Goal: Communication & Community: Participate in discussion

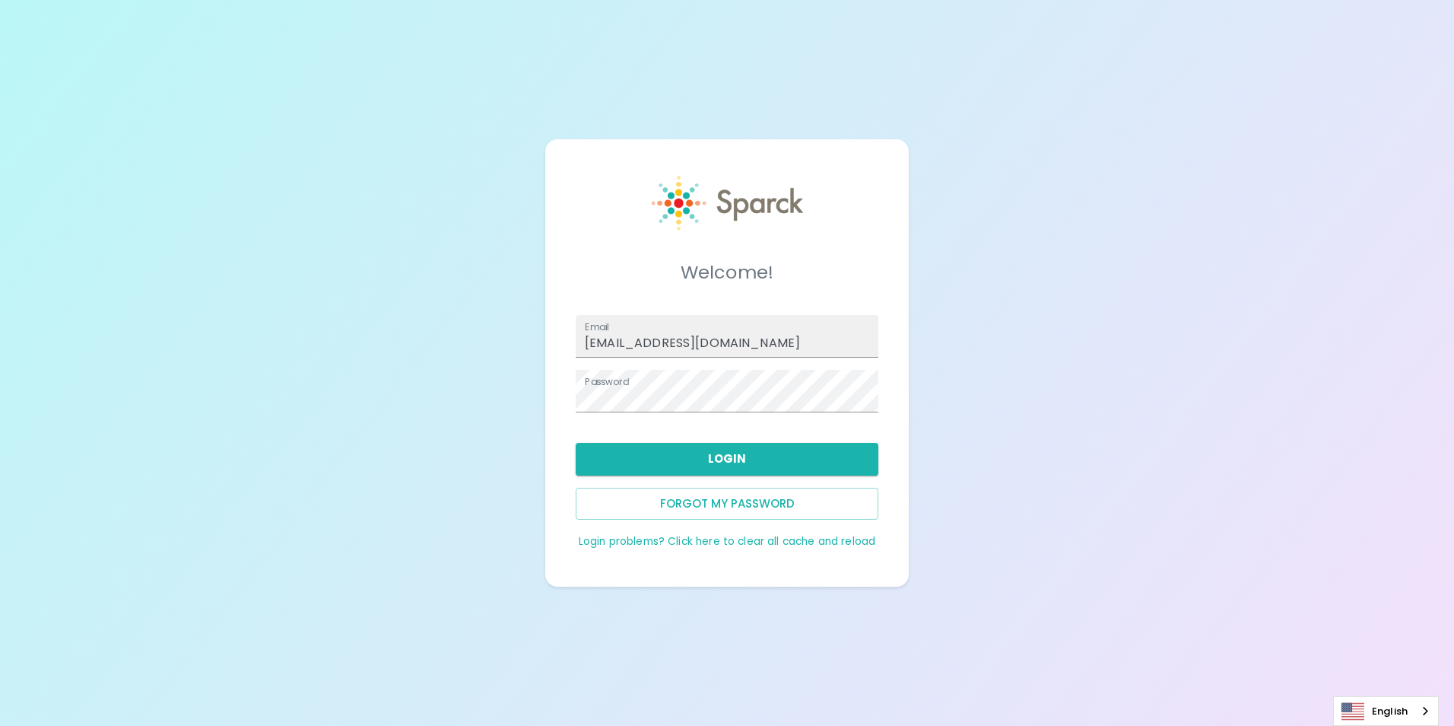
click at [695, 469] on button "Login" at bounding box center [727, 459] width 303 height 32
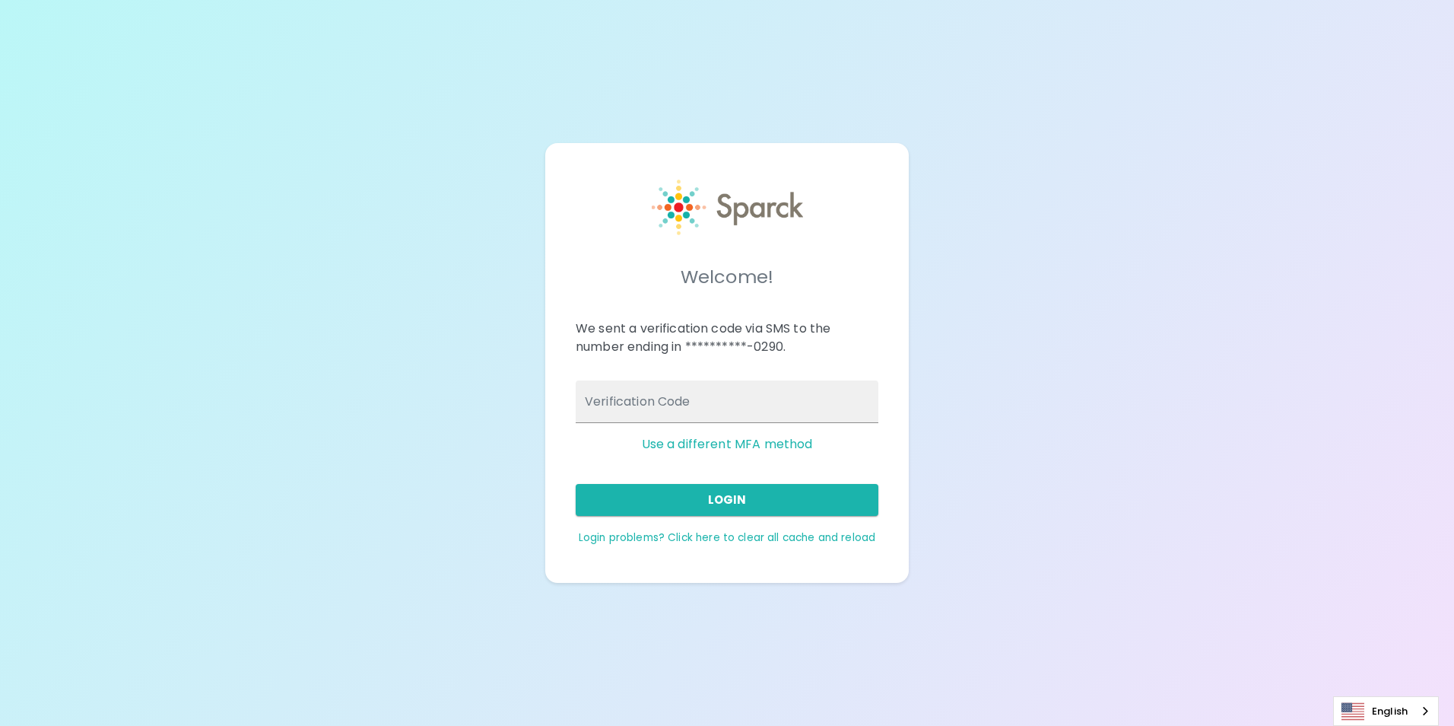
click at [682, 393] on input "Verification Code" at bounding box center [727, 401] width 303 height 43
type input "843627"
click at [735, 489] on button "Login" at bounding box center [727, 500] width 303 height 32
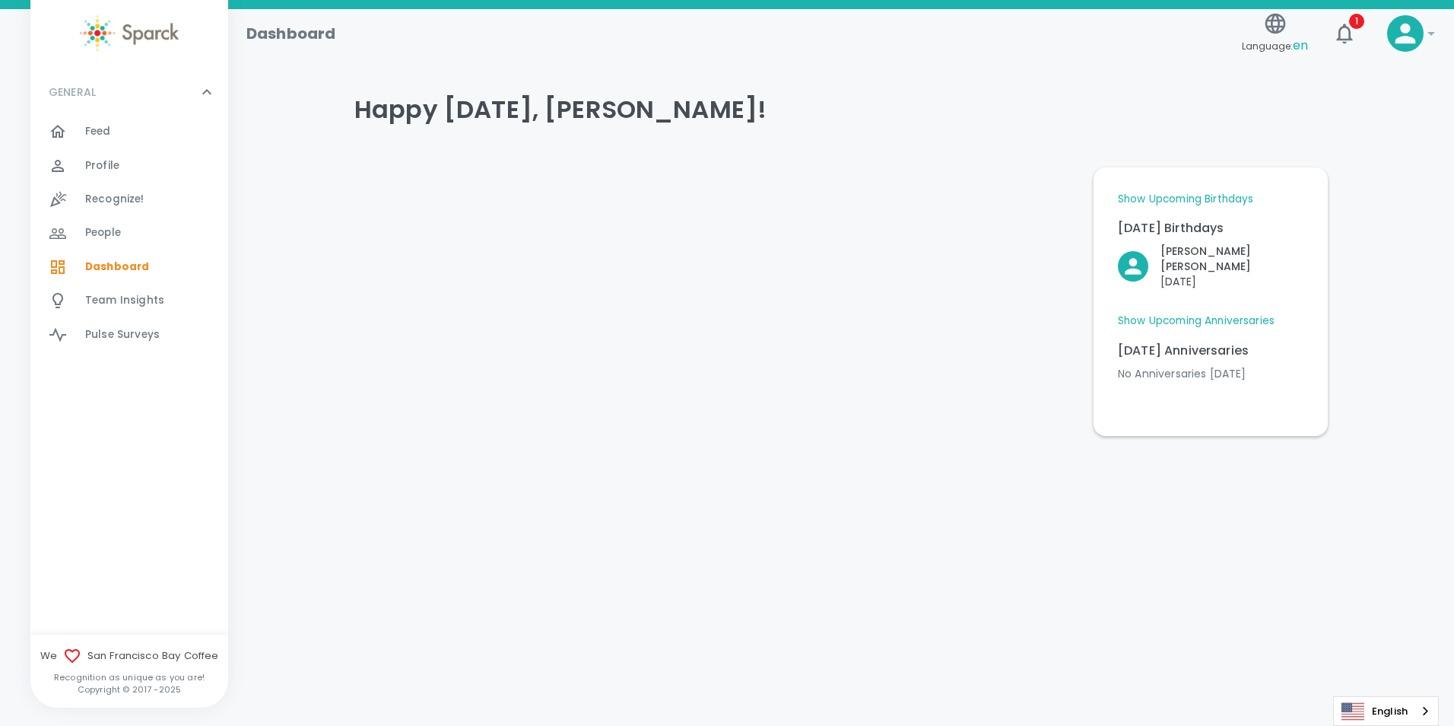
click at [151, 132] on div "Feed 0" at bounding box center [156, 131] width 143 height 21
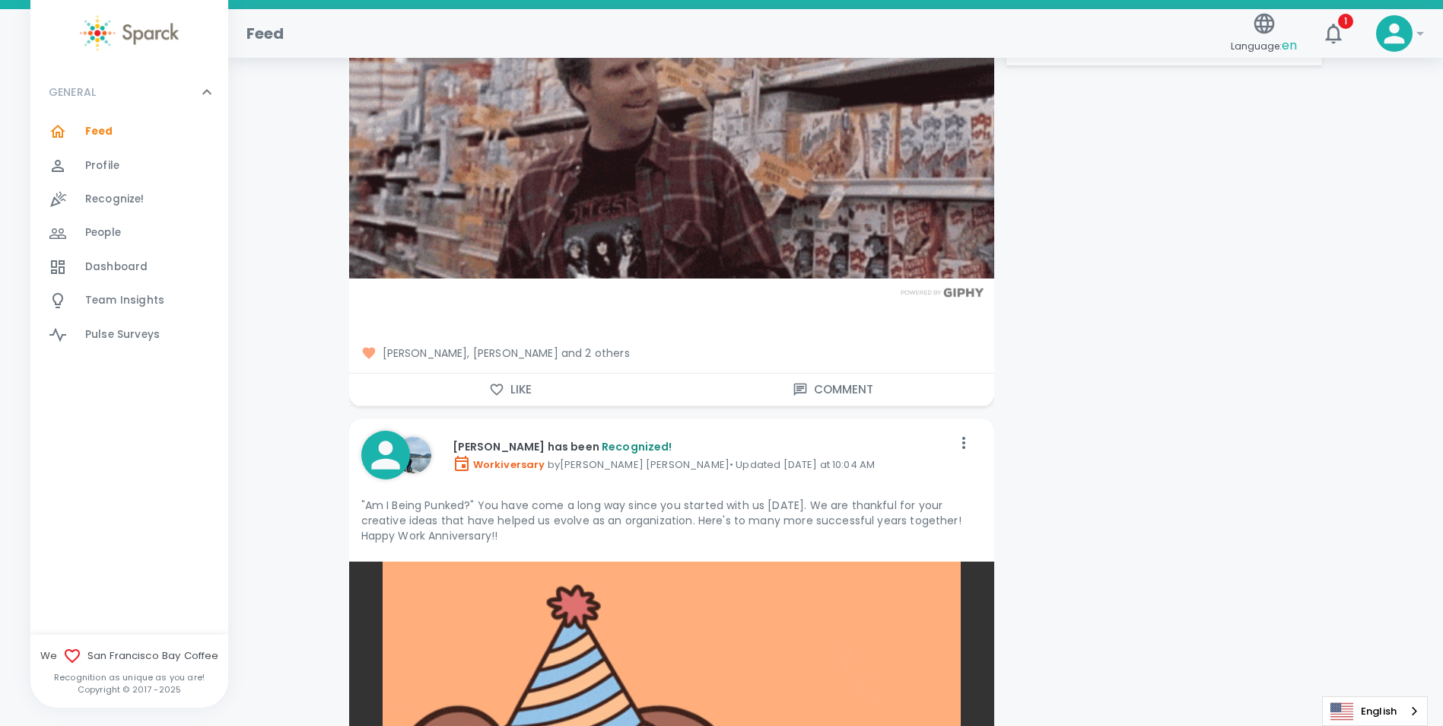
scroll to position [1597, 0]
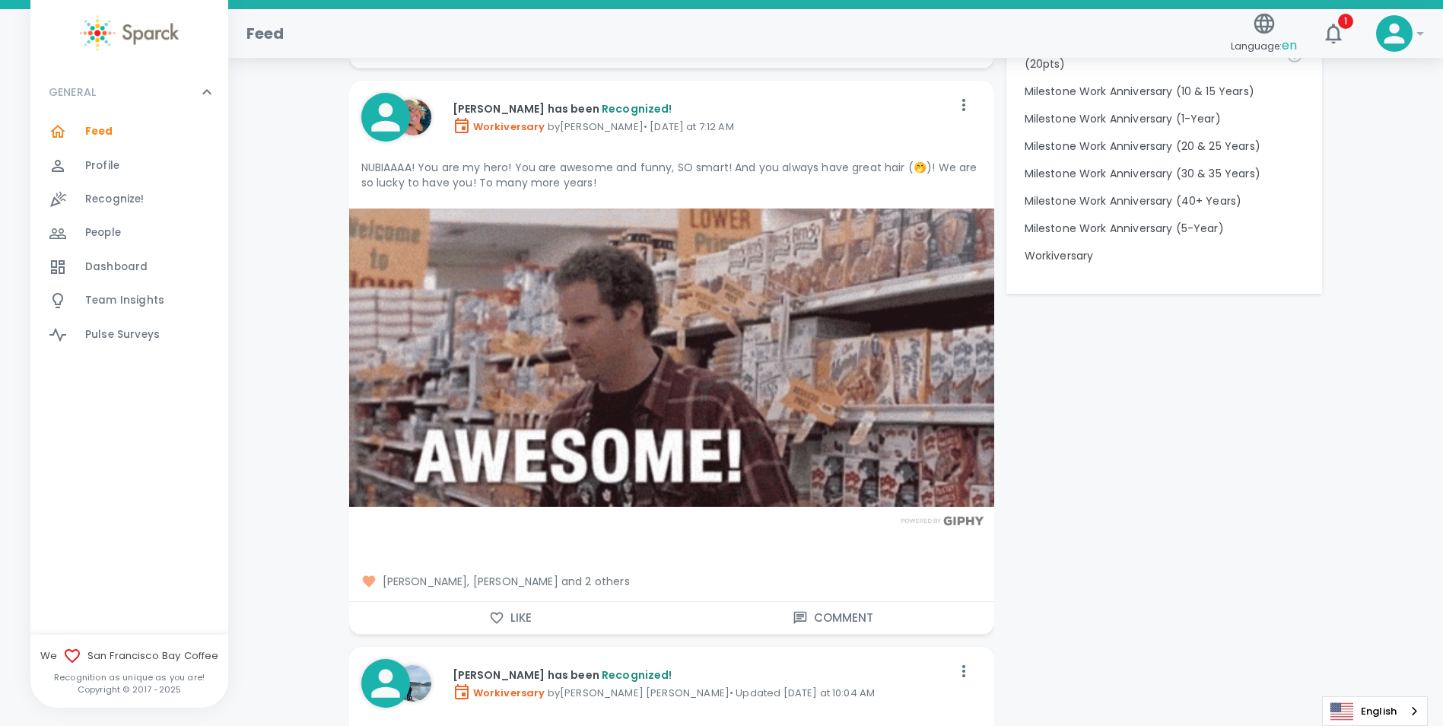
click at [515, 618] on button "Like" at bounding box center [510, 618] width 323 height 32
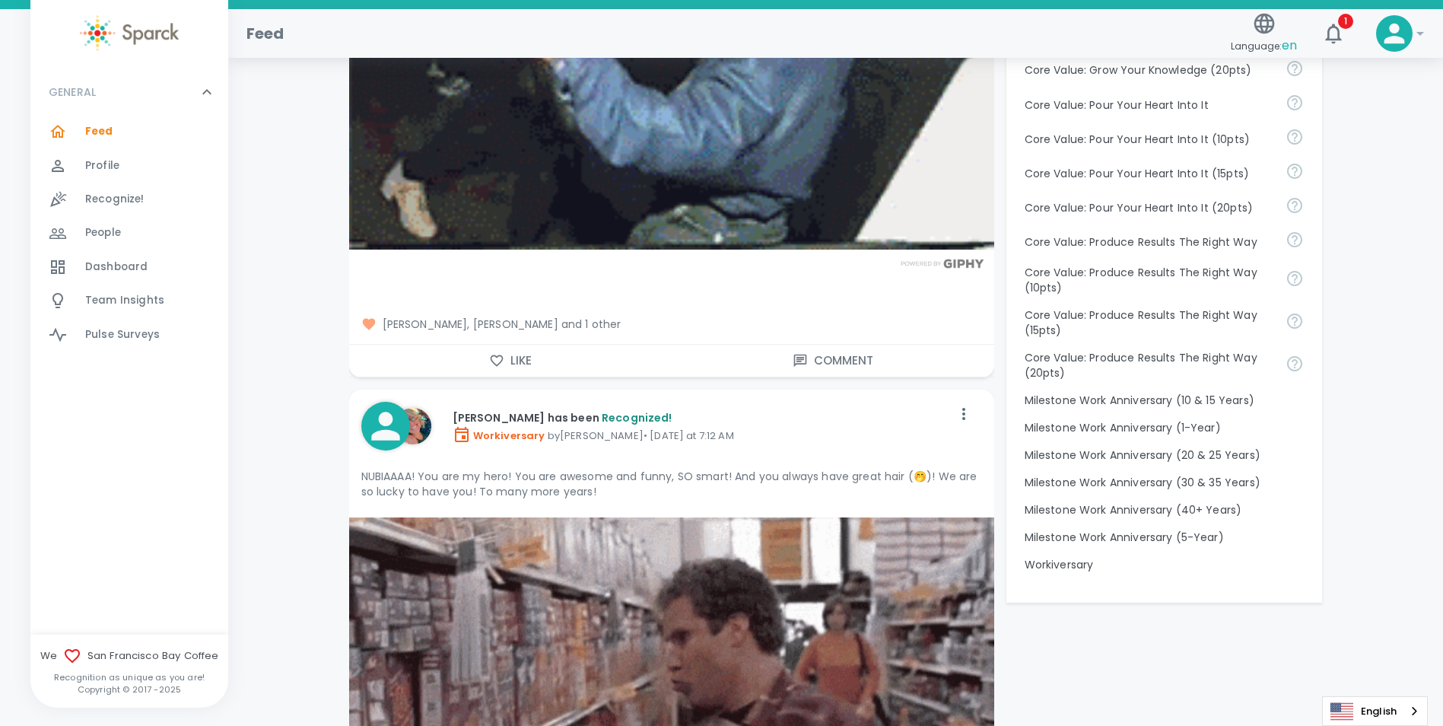
scroll to position [1141, 0]
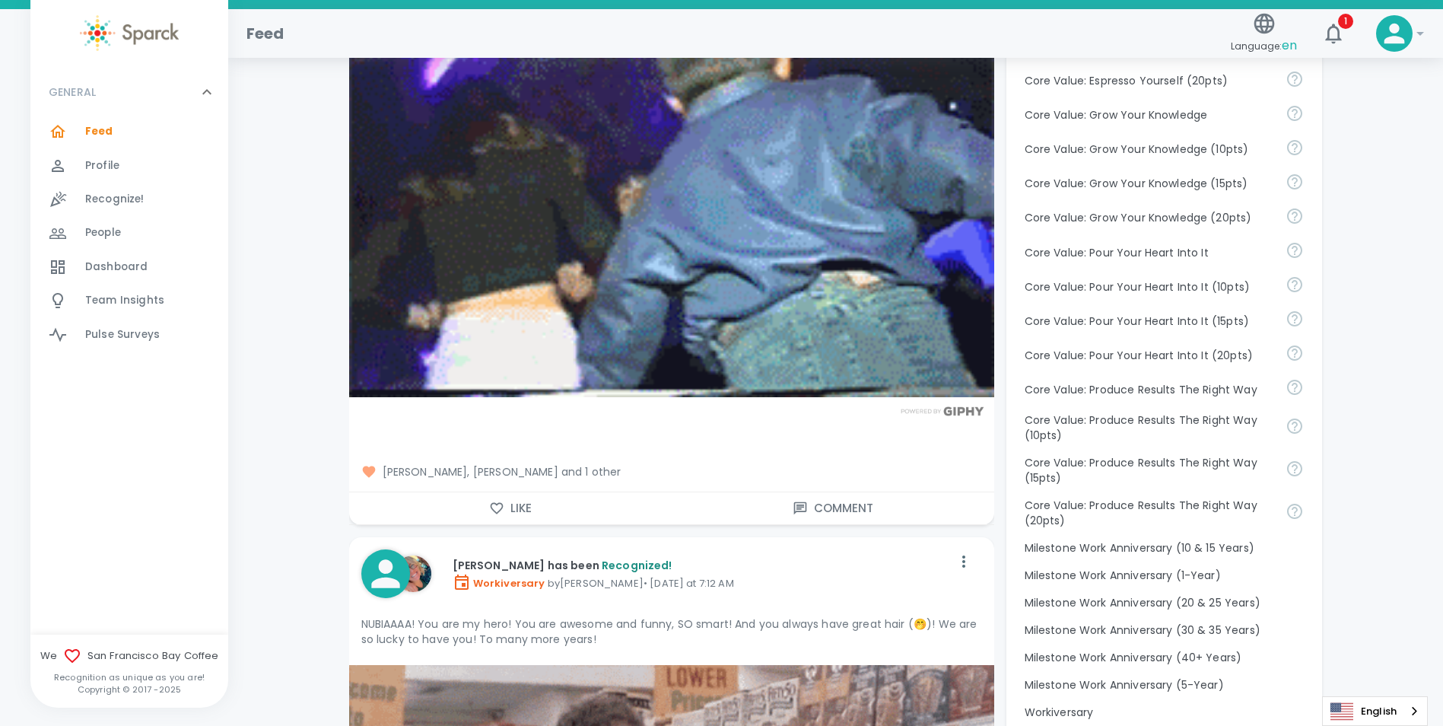
click at [497, 511] on icon "button" at bounding box center [496, 508] width 15 height 15
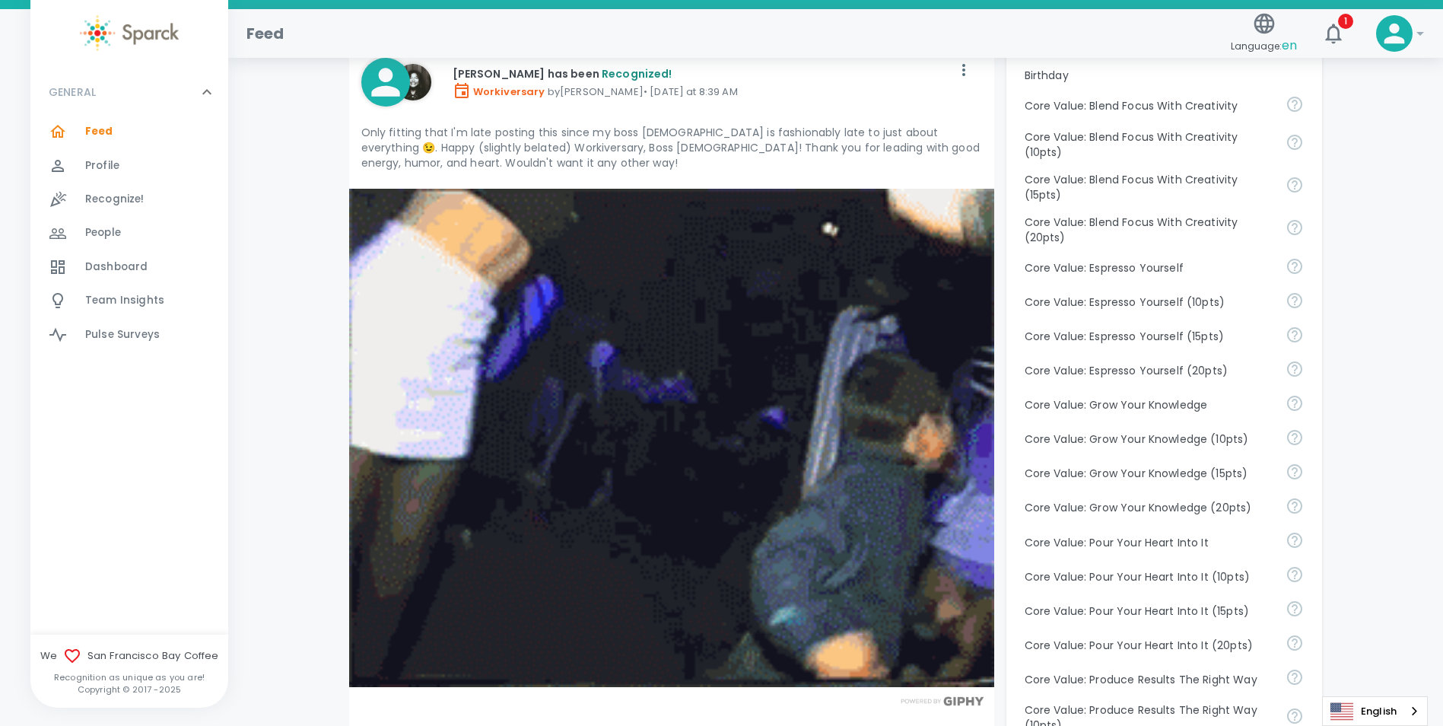
scroll to position [761, 0]
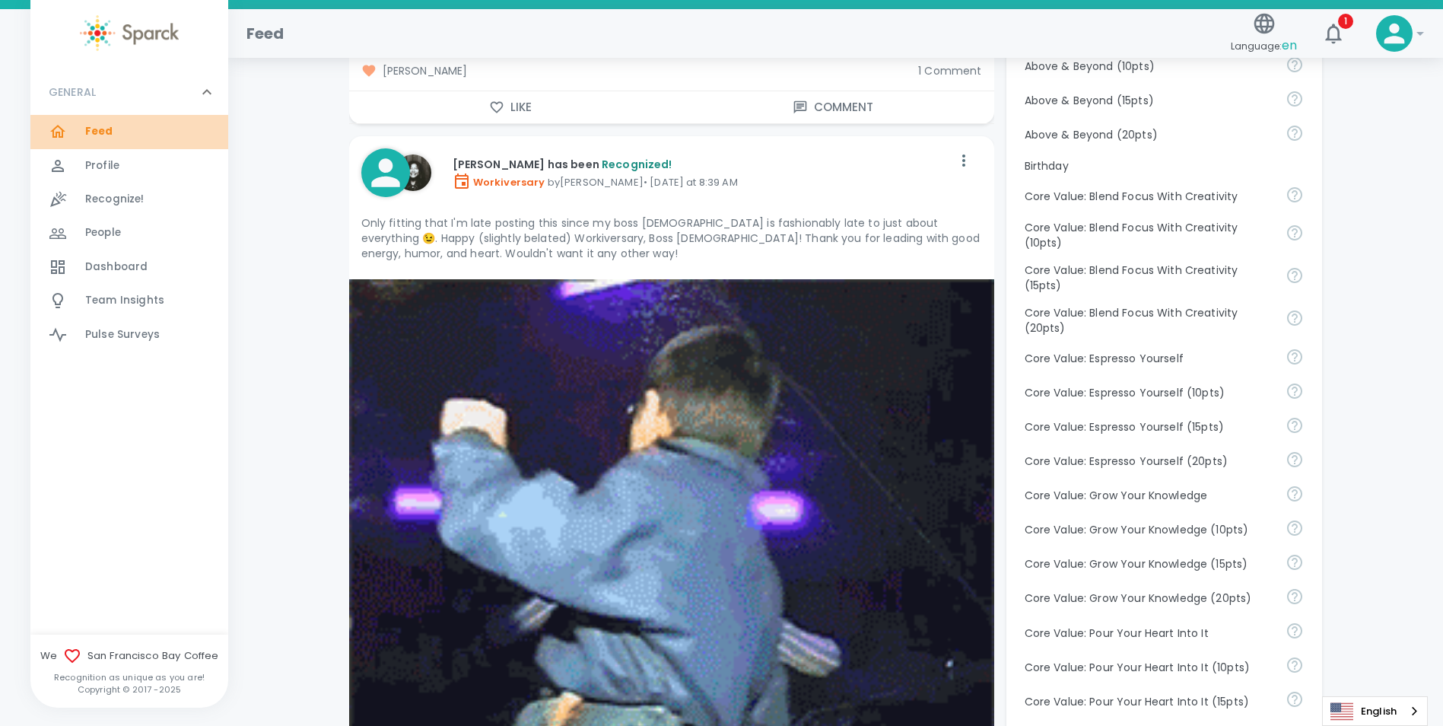
click at [121, 133] on div "Feed 0" at bounding box center [156, 131] width 143 height 21
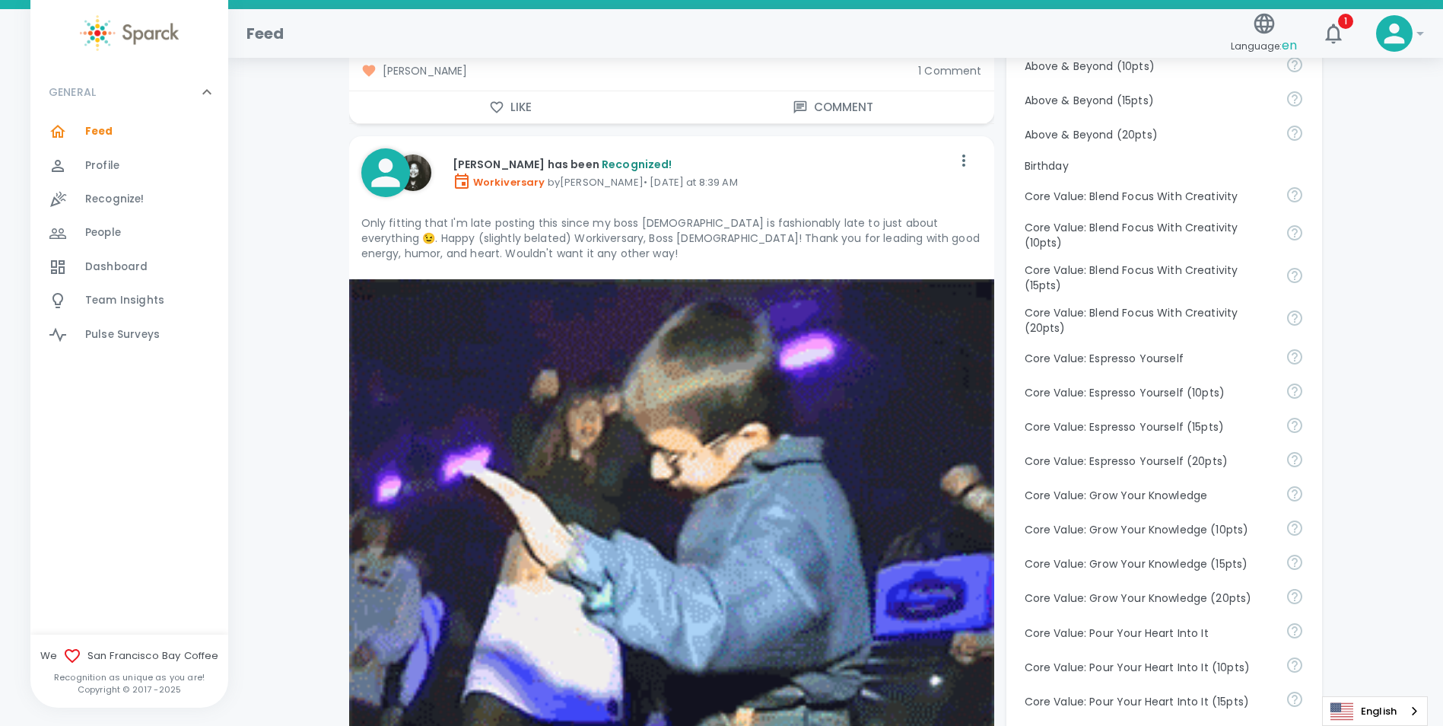
click at [96, 261] on span "Dashboard" at bounding box center [116, 266] width 62 height 15
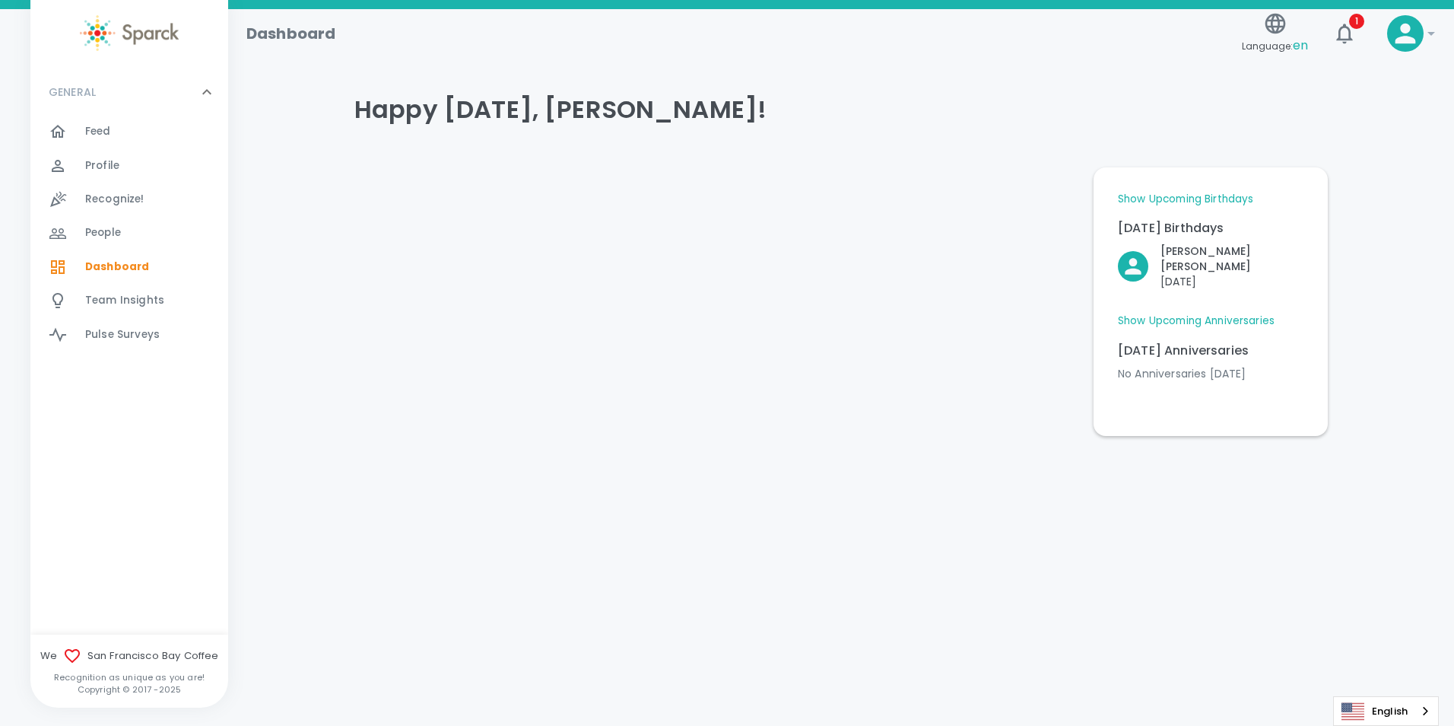
click at [1200, 313] on link "Show Upcoming Anniversaries" at bounding box center [1196, 320] width 157 height 15
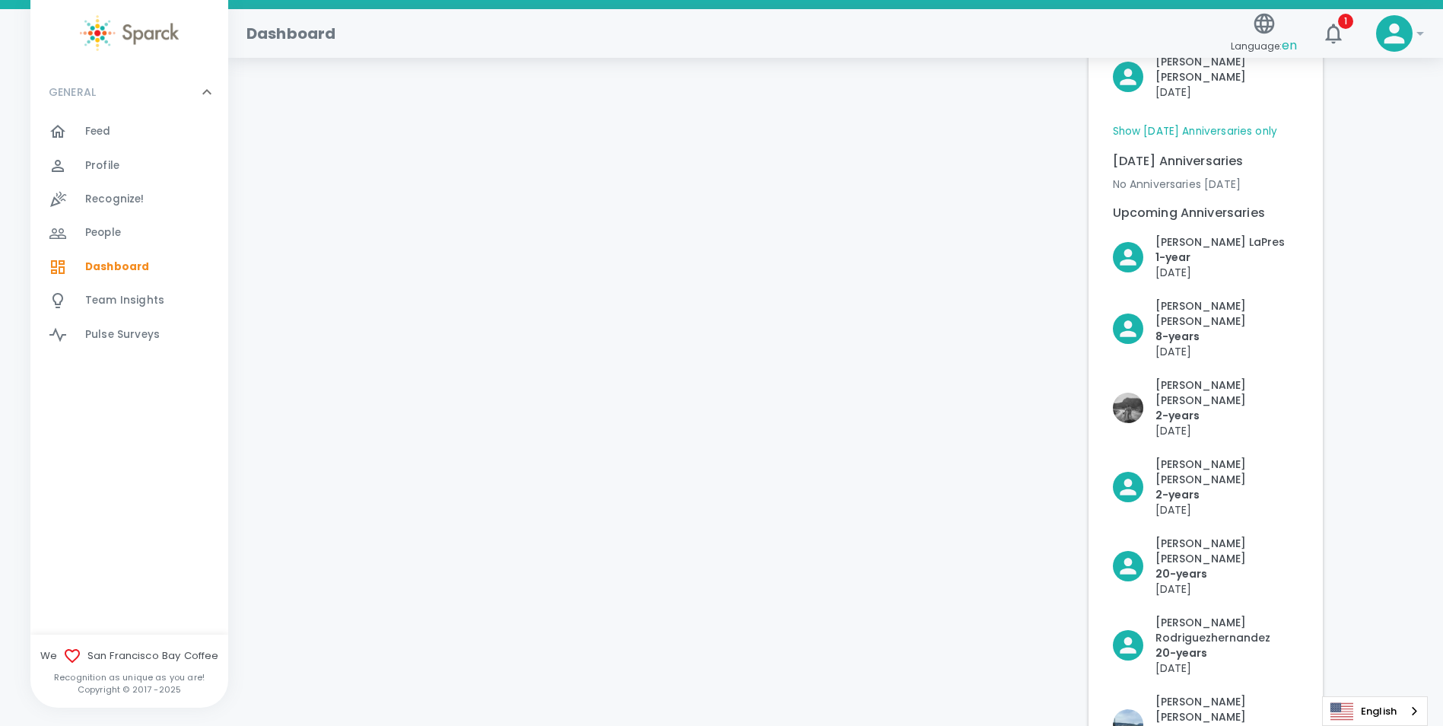
scroll to position [228, 0]
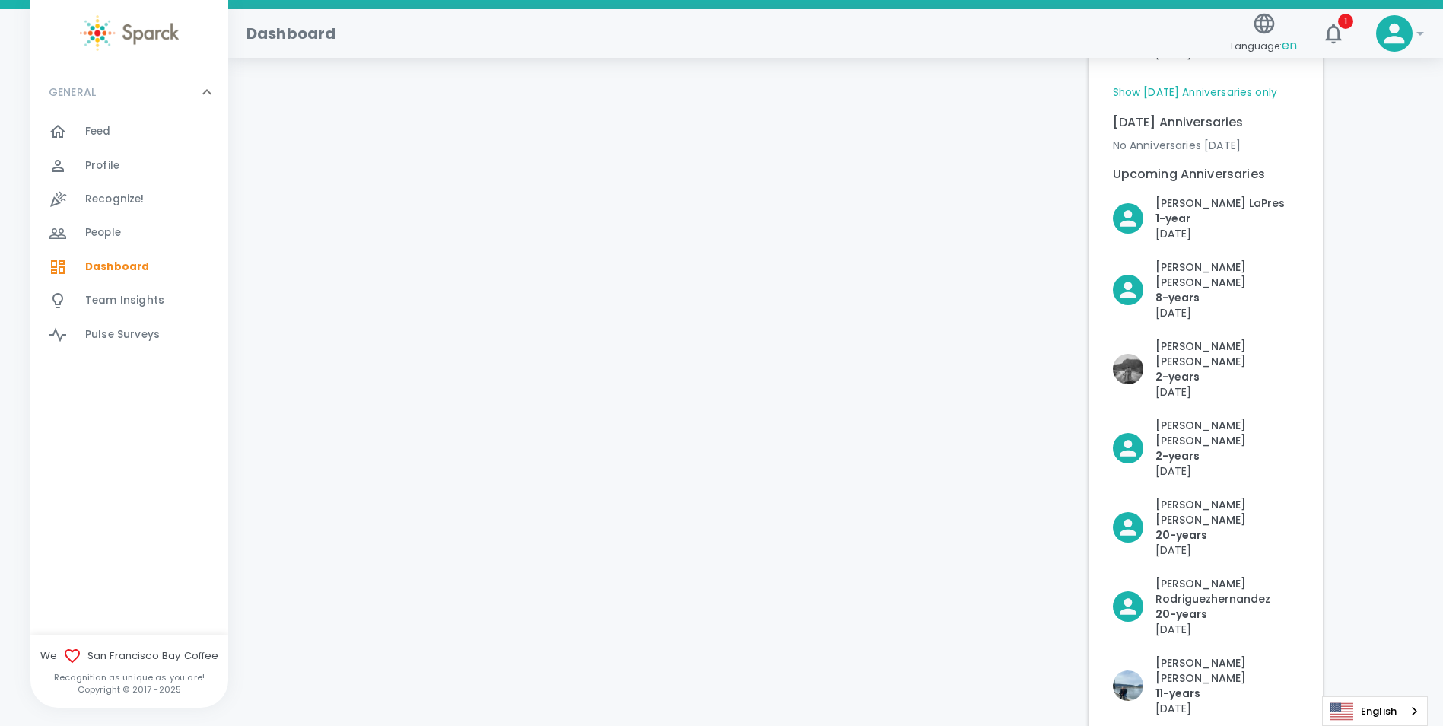
click at [94, 126] on span "Feed" at bounding box center [98, 131] width 26 height 15
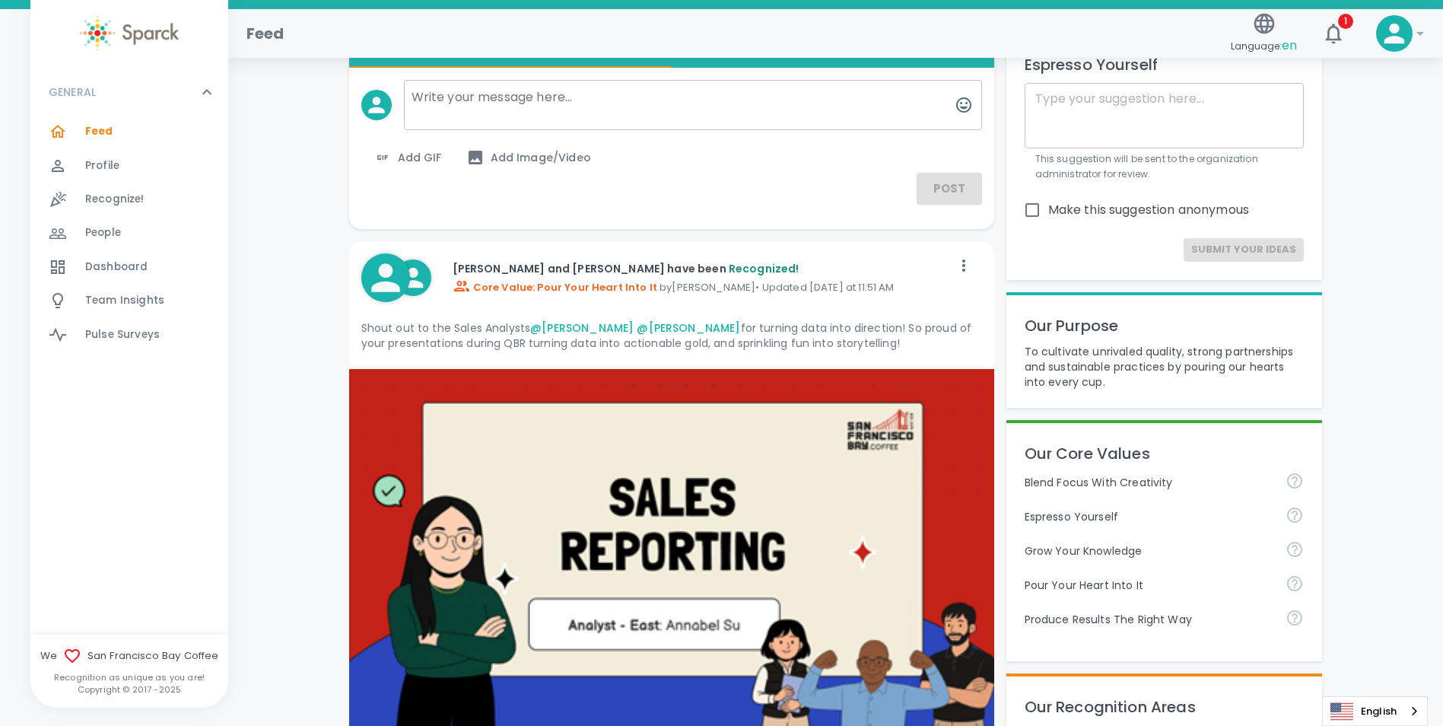
scroll to position [228, 0]
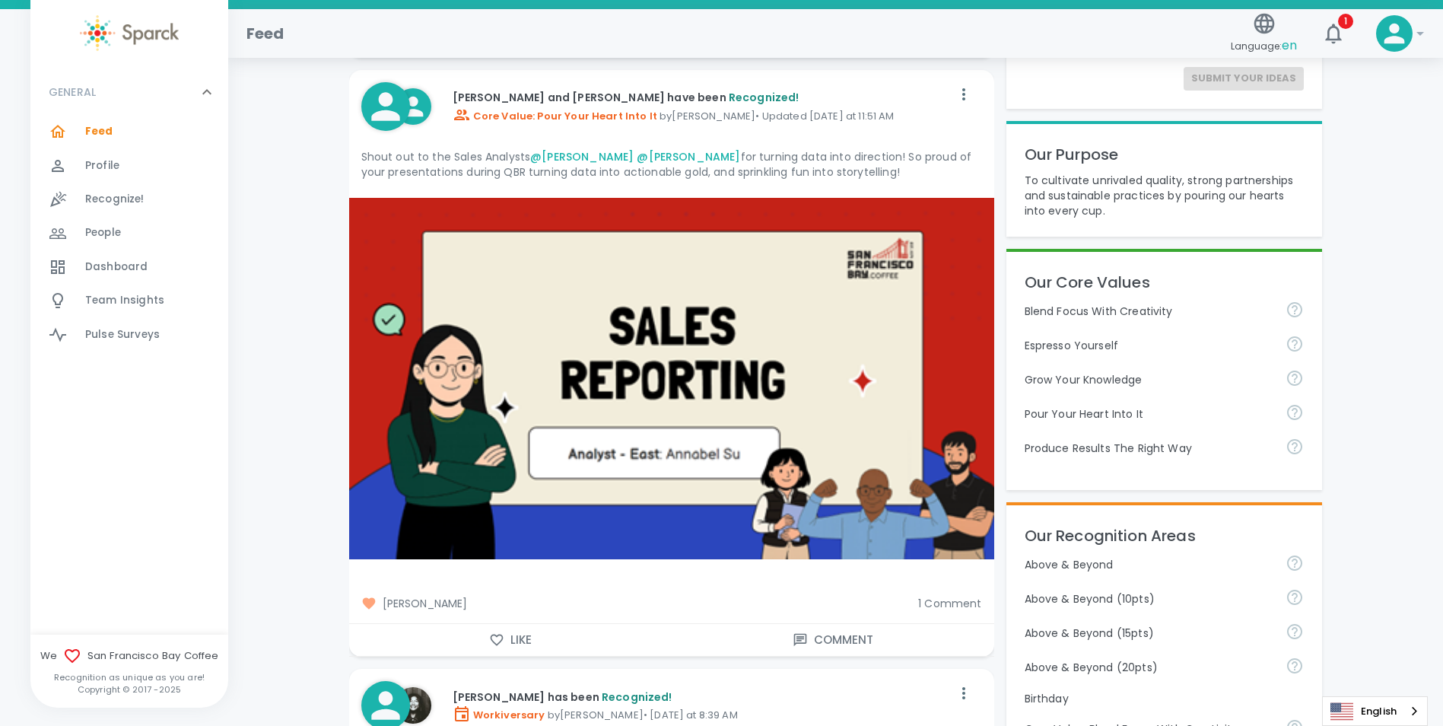
click at [951, 612] on div "[PERSON_NAME] 1 Comment" at bounding box center [665, 597] width 657 height 52
click at [954, 604] on span "1 Comment" at bounding box center [949, 603] width 63 height 15
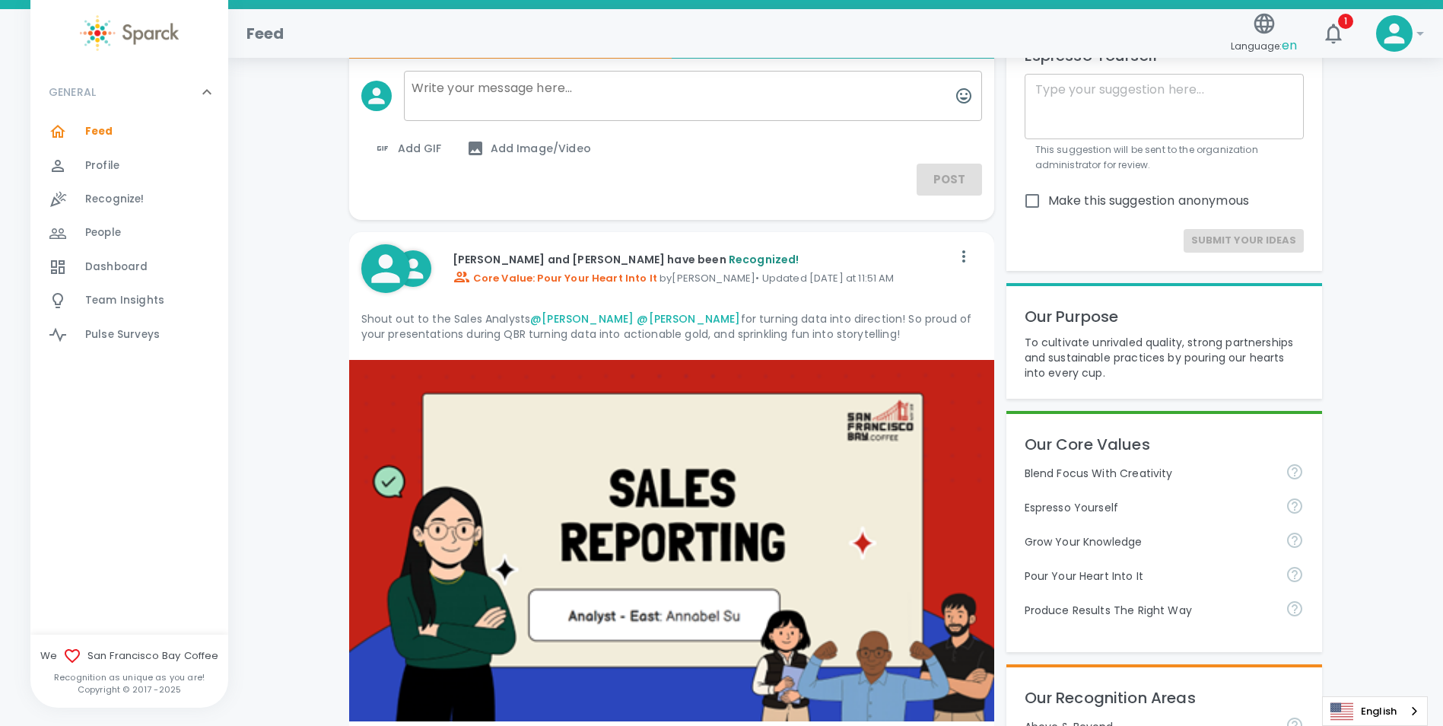
scroll to position [0, 0]
